Goal: Communication & Community: Answer question/provide support

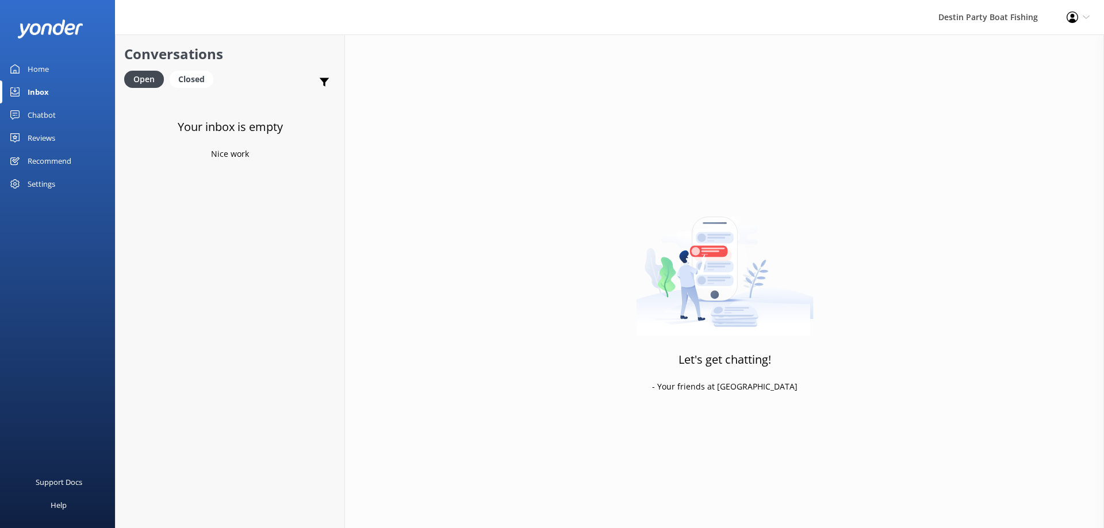
click at [45, 92] on div "Inbox" at bounding box center [38, 91] width 21 height 23
click at [48, 112] on div "Chatbot" at bounding box center [42, 114] width 28 height 23
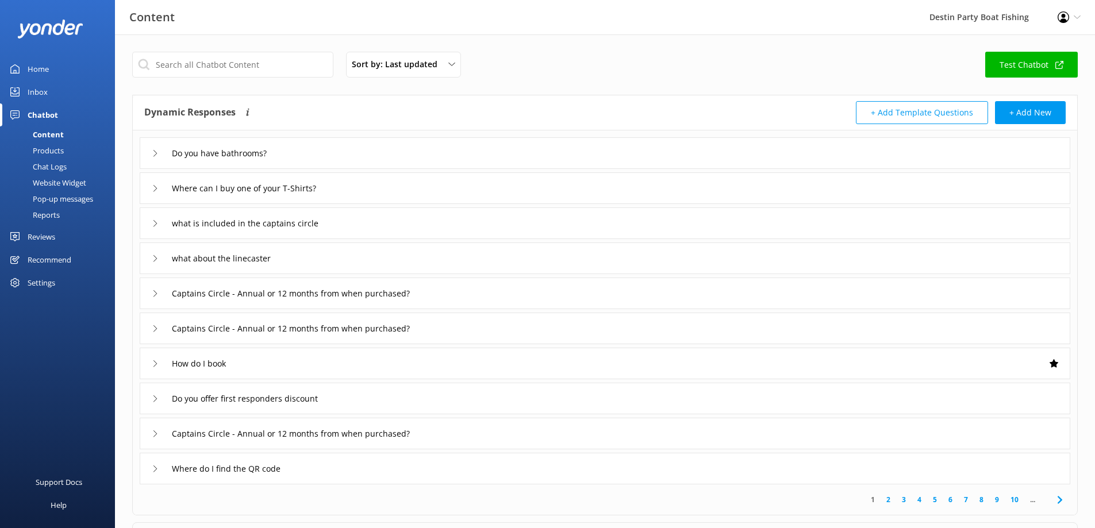
click at [34, 238] on div "Reviews" at bounding box center [42, 236] width 28 height 23
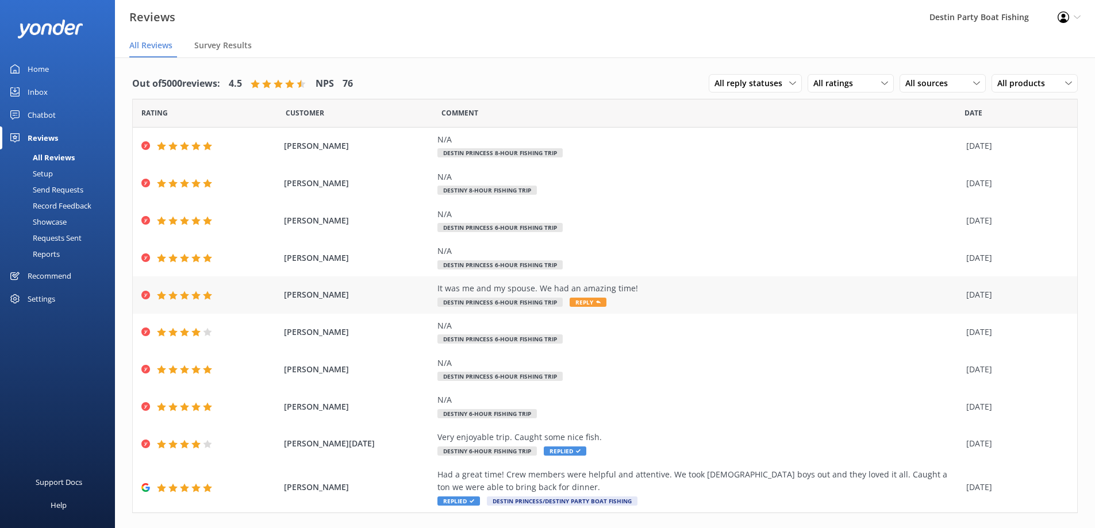
click at [581, 299] on span "Reply" at bounding box center [588, 302] width 37 height 9
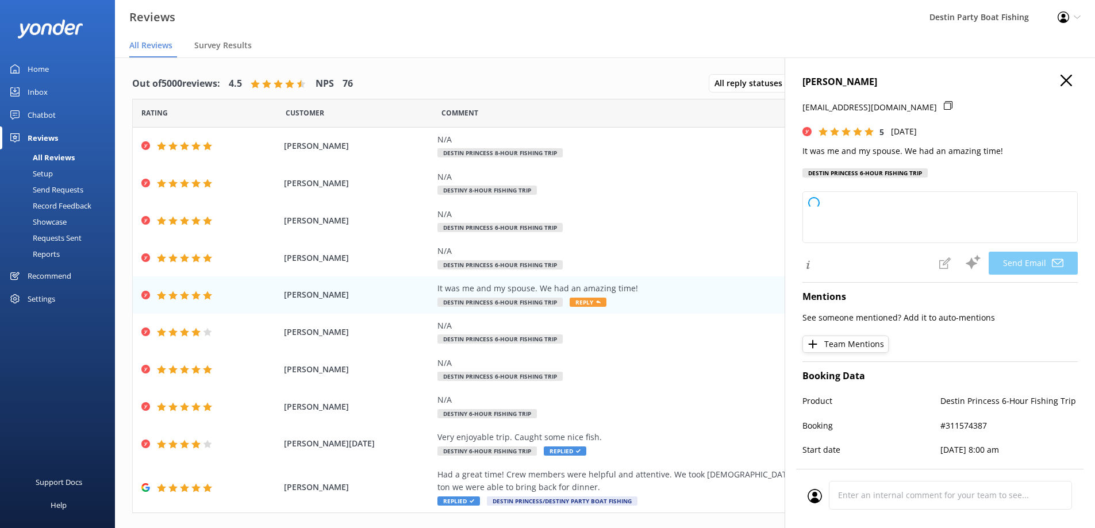
type textarea "Thank you so much, [PERSON_NAME]! We're delighted to hear that you and your spo…"
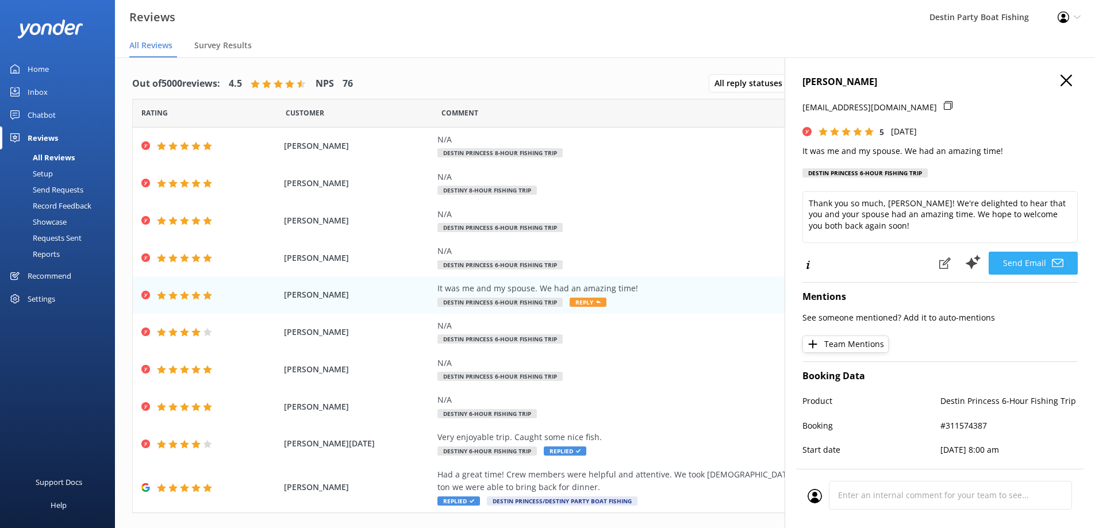
click at [1018, 262] on button "Send Email" at bounding box center [1033, 263] width 89 height 23
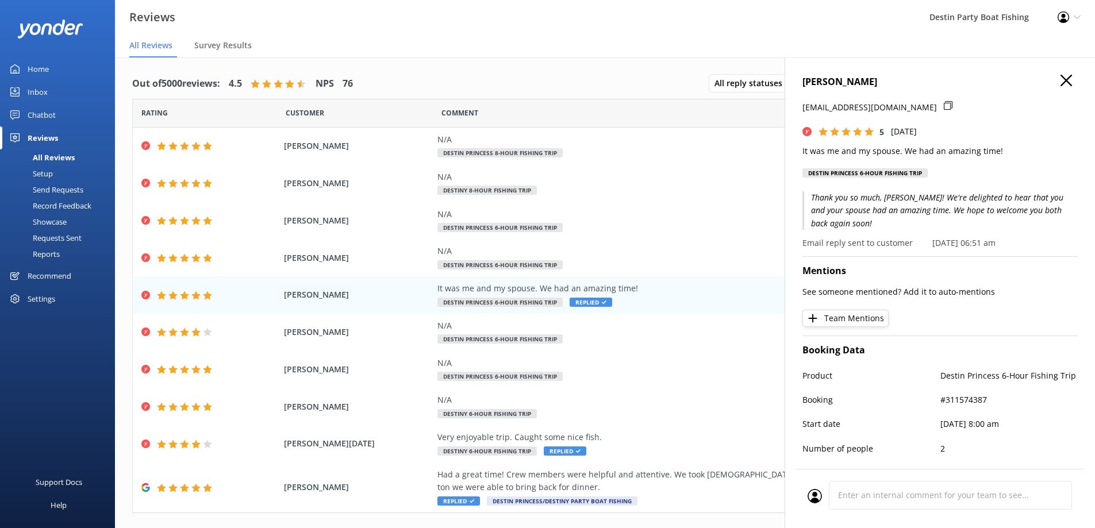
click at [1061, 82] on use "button" at bounding box center [1066, 80] width 11 height 11
